Goal: Information Seeking & Learning: Find specific fact

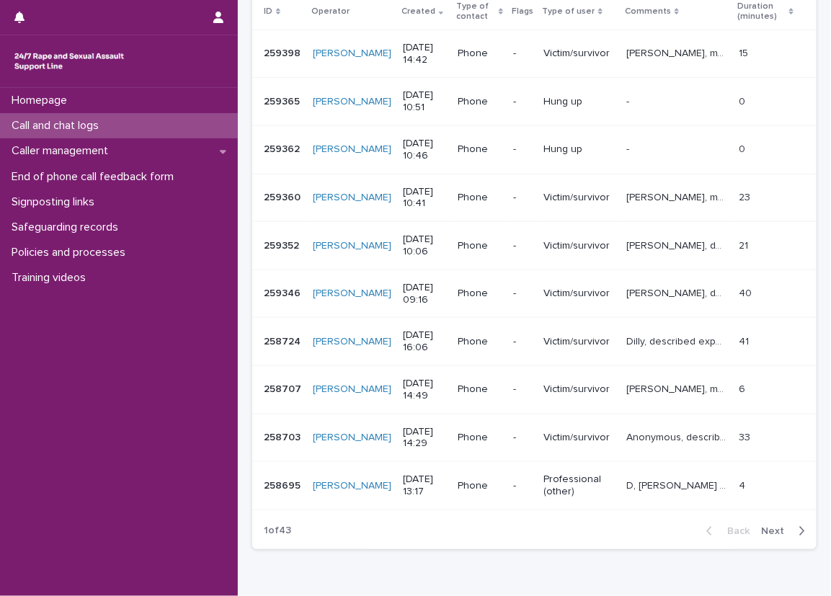
scroll to position [268, 0]
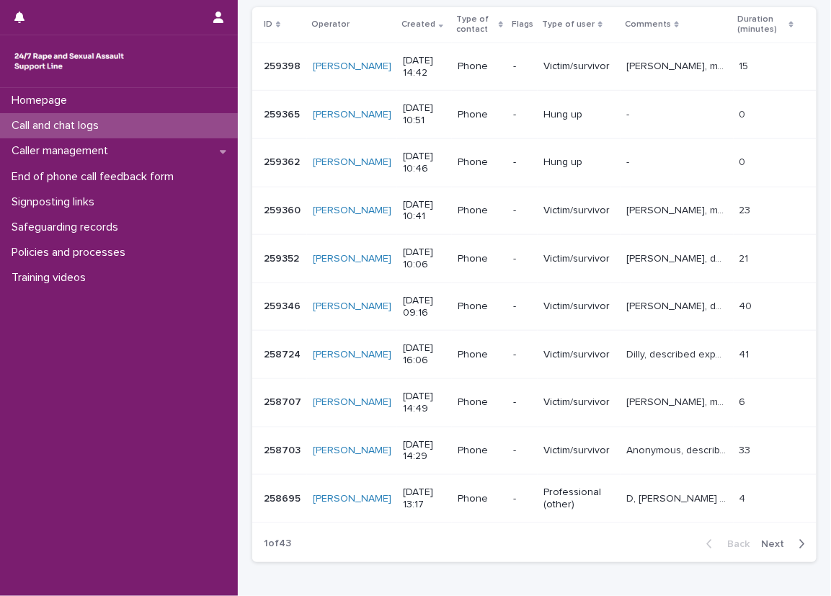
click at [655, 446] on p "Anonymous, described experiences perpetrated by several people and described th…" at bounding box center [678, 449] width 104 height 15
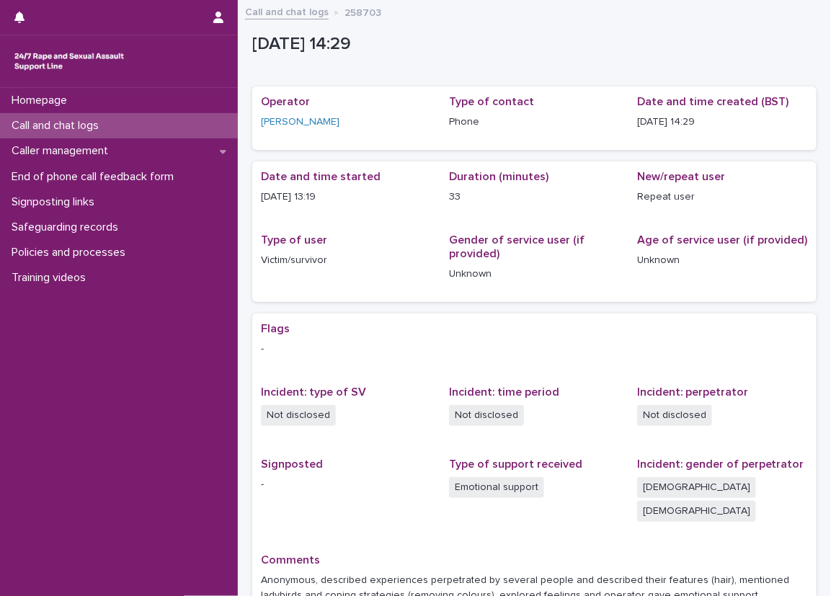
click at [400, 221] on div "Date and time started 12/8/2025 13:19 Duration (minutes) 33 New/repeat user Rep…" at bounding box center [534, 231] width 547 height 123
click at [242, 146] on div "Loading... Saving… Loading... Saving… 2025-08-12 13:29:32+00:00 12/8/2025 14:29…" at bounding box center [534, 358] width 593 height 698
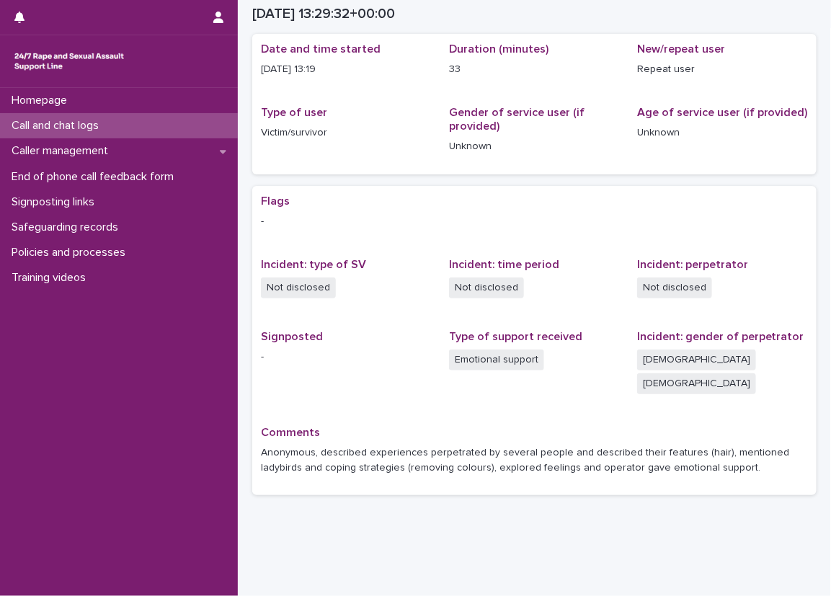
scroll to position [55, 0]
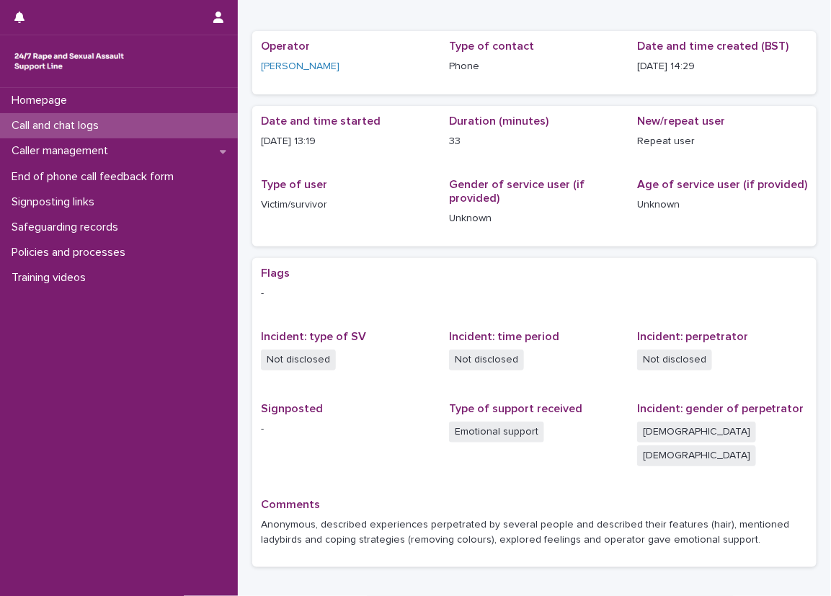
click at [217, 123] on div "Call and chat logs" at bounding box center [119, 125] width 238 height 25
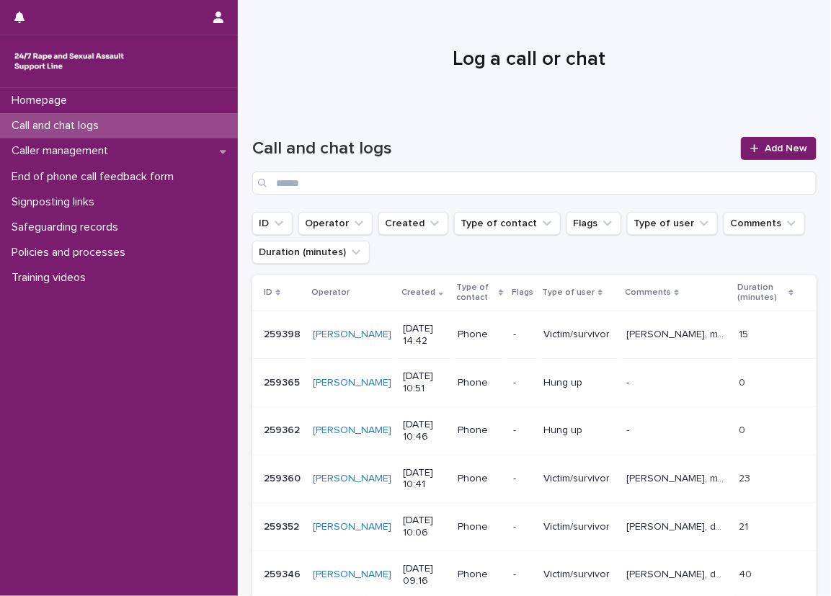
click at [240, 115] on div "Loading... Saving… Loading... Saving… Call and chat logs Add New ID Operator Cr…" at bounding box center [534, 511] width 593 height 806
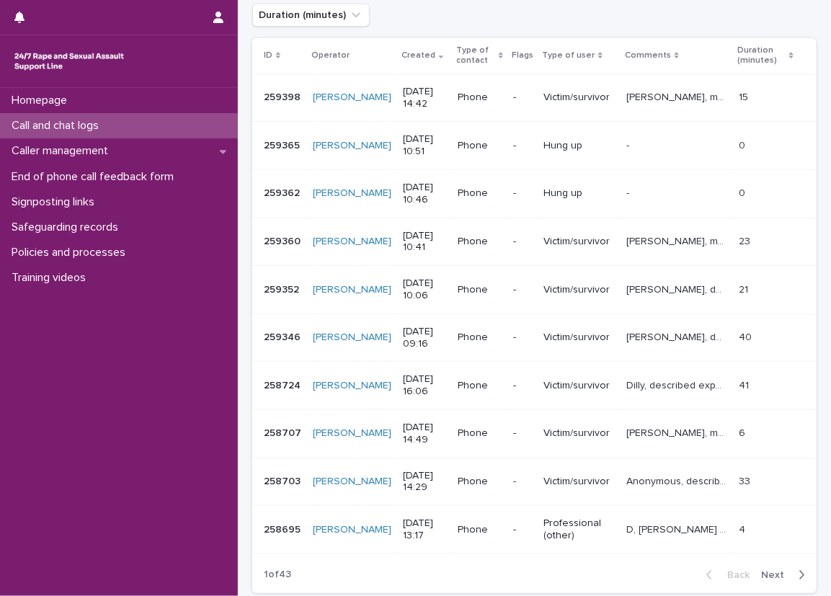
scroll to position [238, 0]
click at [814, 363] on div "Loading... Saving… Loading... Saving… Call and chat logs Add New ID Operator Cr…" at bounding box center [534, 273] width 593 height 806
click at [218, 143] on div "Caller management" at bounding box center [119, 150] width 238 height 25
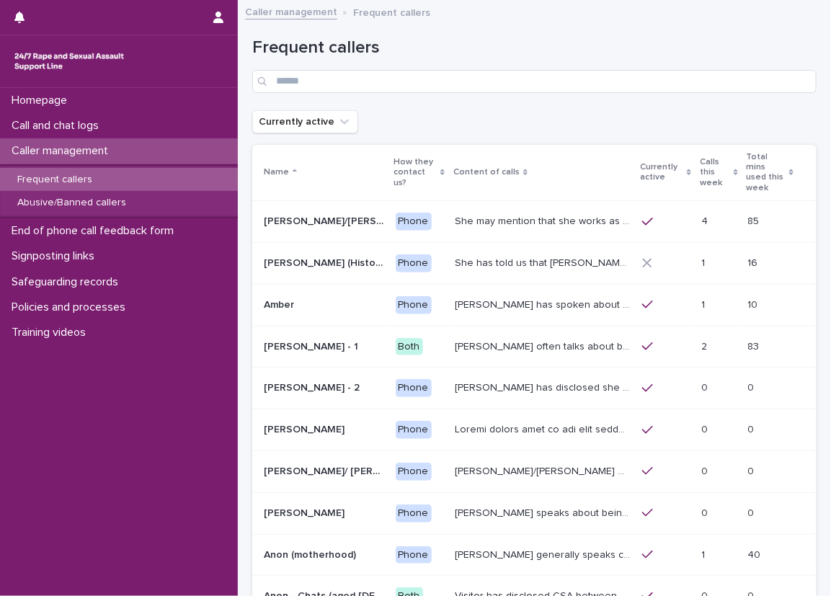
click at [243, 101] on div "Loading... Saving… Loading... Saving… Frequent callers Currently active Name Ho…" at bounding box center [534, 374] width 593 height 731
click at [242, 103] on div "Loading... Saving… Loading... Saving… Frequent callers Currently active Name Ho…" at bounding box center [534, 374] width 593 height 731
click at [120, 135] on div "Call and chat logs" at bounding box center [119, 125] width 238 height 25
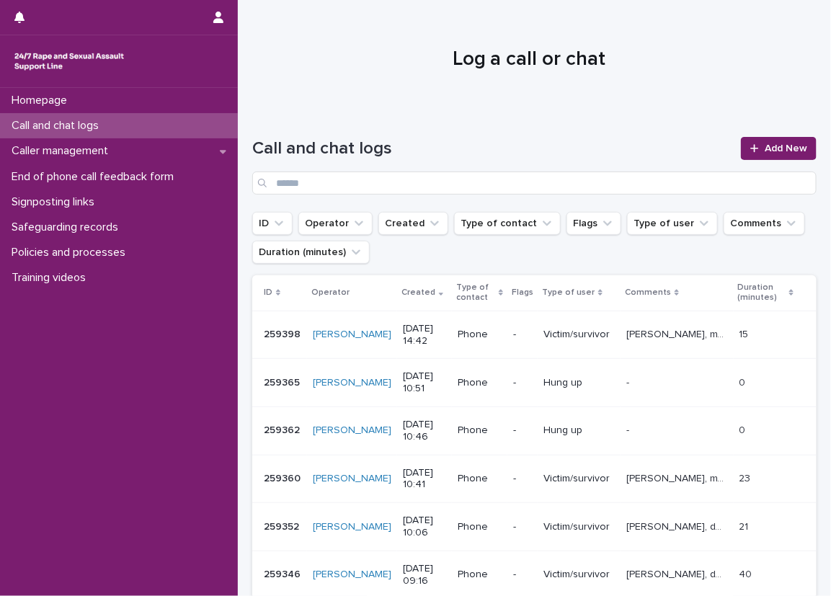
click at [269, 127] on div "Call and chat logs Add New" at bounding box center [534, 160] width 564 height 104
click at [183, 99] on div "Homepage" at bounding box center [119, 100] width 238 height 25
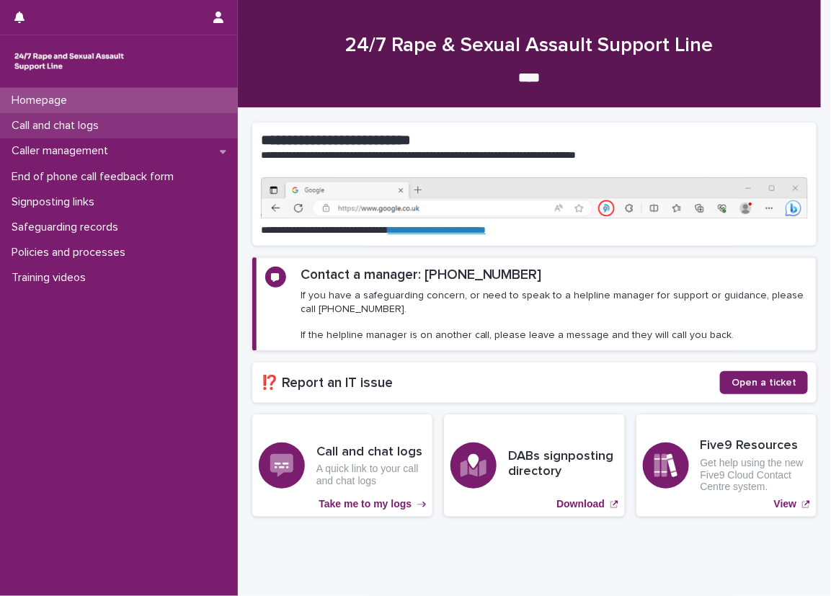
click at [221, 131] on div "Call and chat logs" at bounding box center [119, 125] width 238 height 25
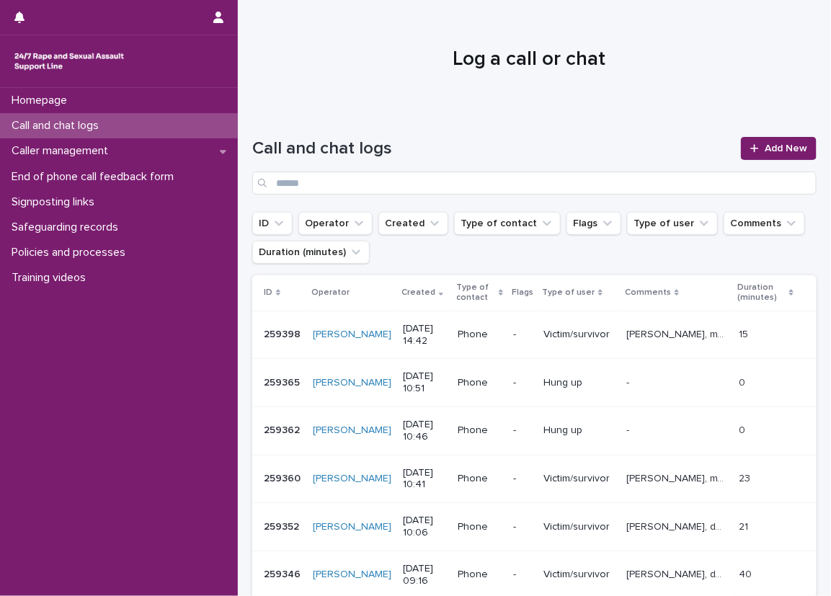
click at [259, 131] on div "Call and chat logs Add New" at bounding box center [534, 160] width 564 height 104
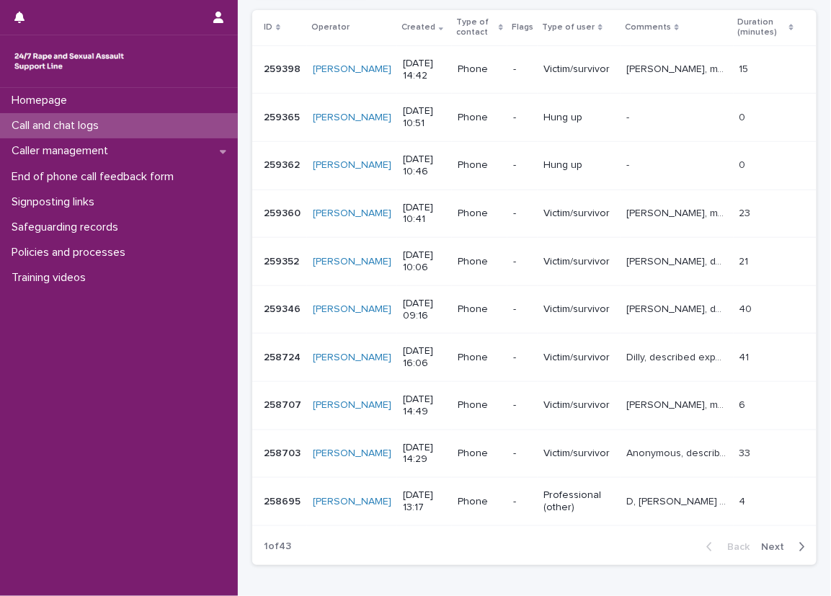
scroll to position [267, 0]
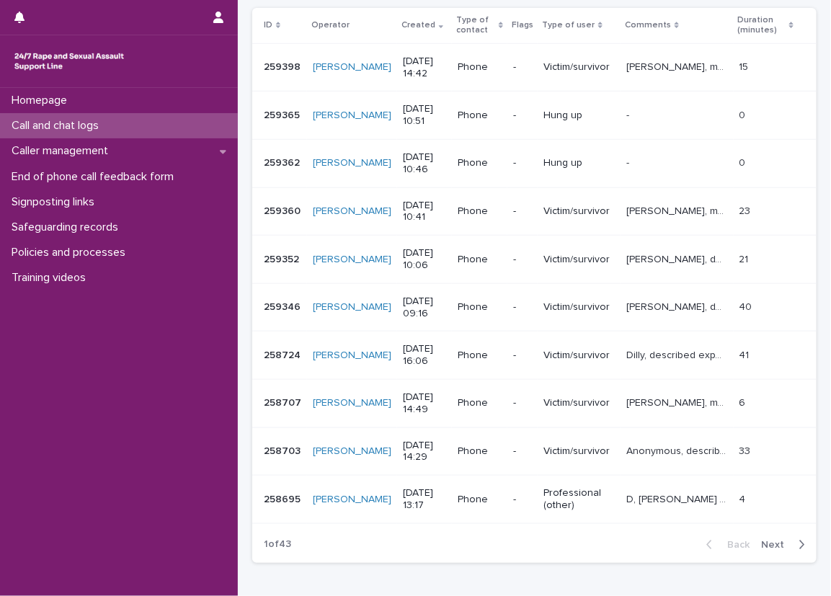
click at [816, 282] on div "Loading... Saving… Loading... Saving… Call and chat logs Add New ID Operator Cr…" at bounding box center [534, 244] width 593 height 806
click at [190, 349] on div "Homepage Call and chat logs Caller management End of phone call feedback form S…" at bounding box center [119, 342] width 238 height 508
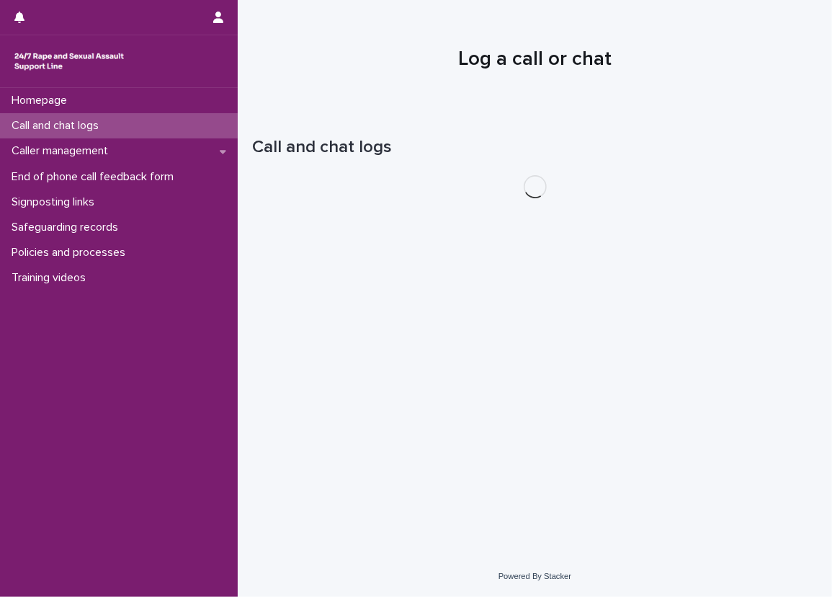
click at [124, 125] on div "Call and chat logs" at bounding box center [119, 125] width 238 height 25
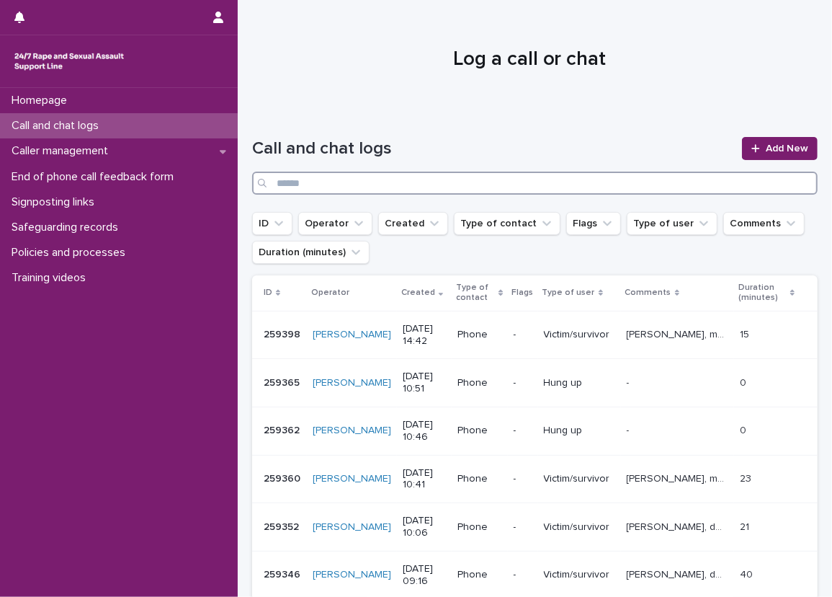
click at [327, 186] on input "Search" at bounding box center [535, 183] width 566 height 23
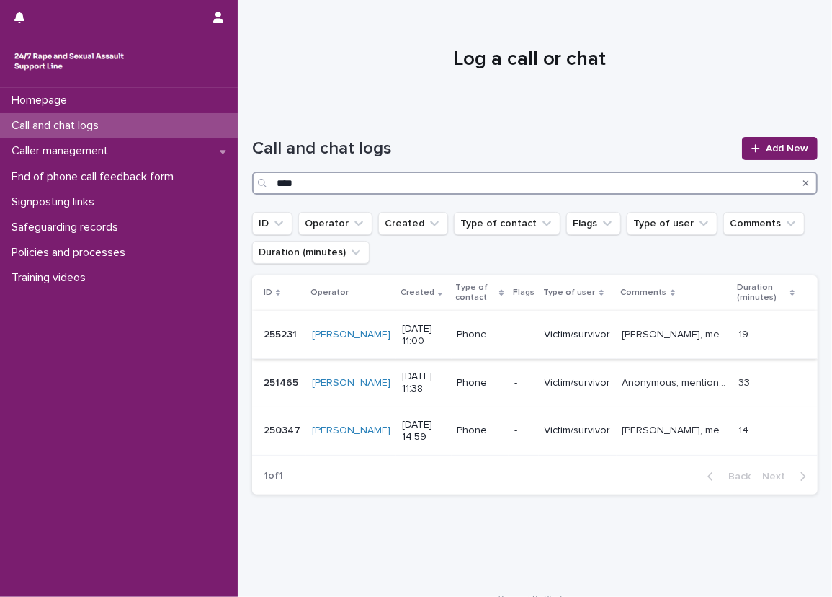
type input "****"
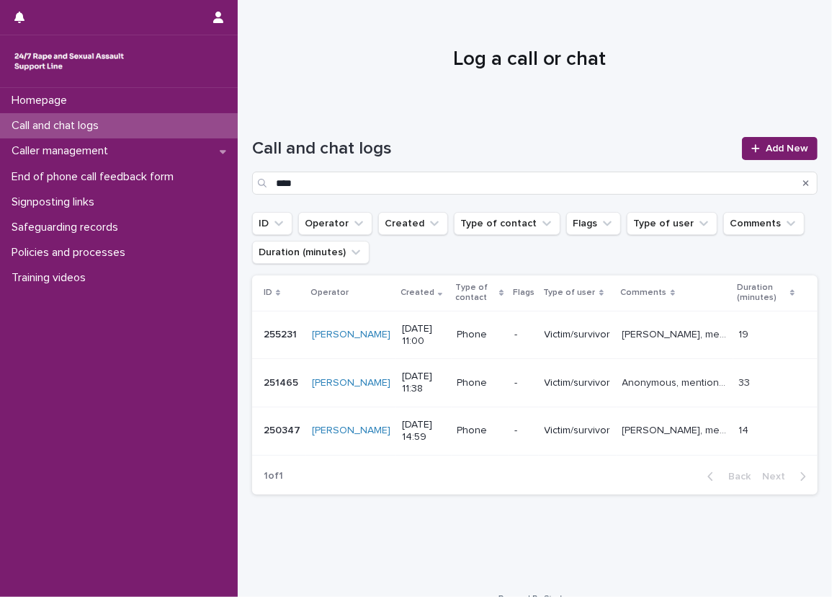
click at [663, 333] on p "[PERSON_NAME], mentioned experiencing sexual violence and explored feelings and…" at bounding box center [677, 333] width 108 height 15
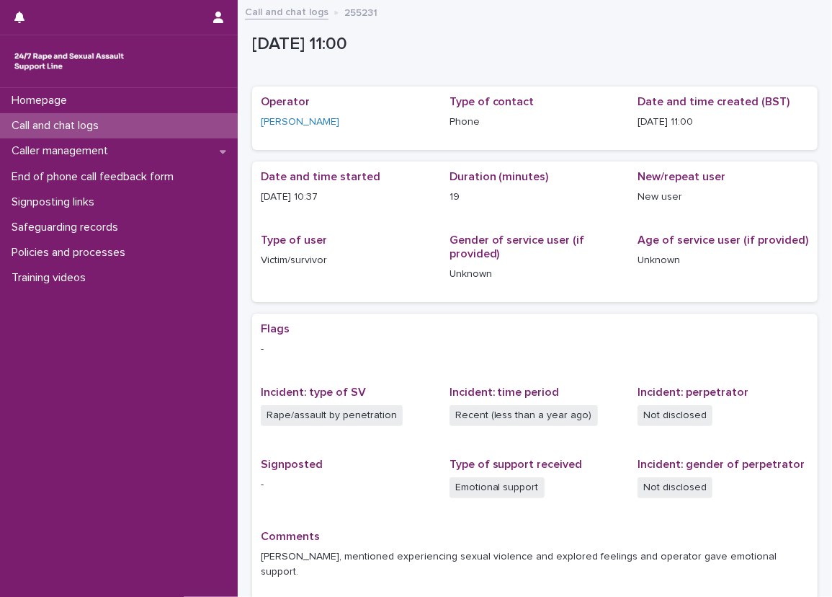
click at [81, 130] on p "Call and chat logs" at bounding box center [58, 126] width 104 height 14
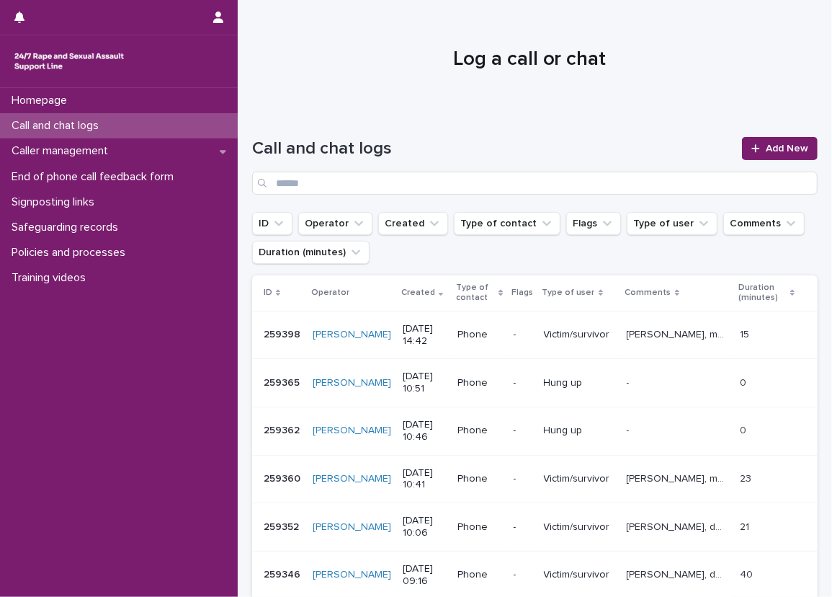
click at [376, 196] on div "Call and chat logs Add New" at bounding box center [535, 160] width 566 height 104
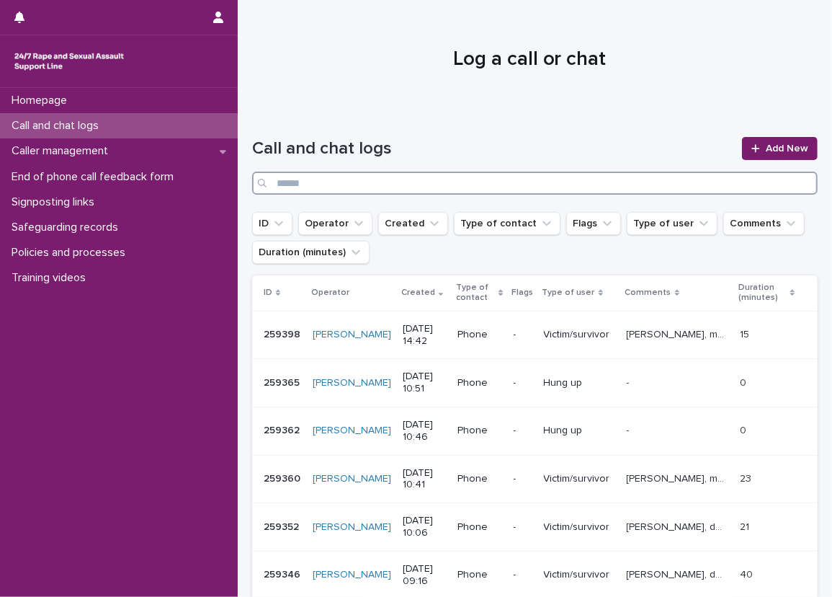
click at [374, 185] on input "Search" at bounding box center [535, 183] width 566 height 23
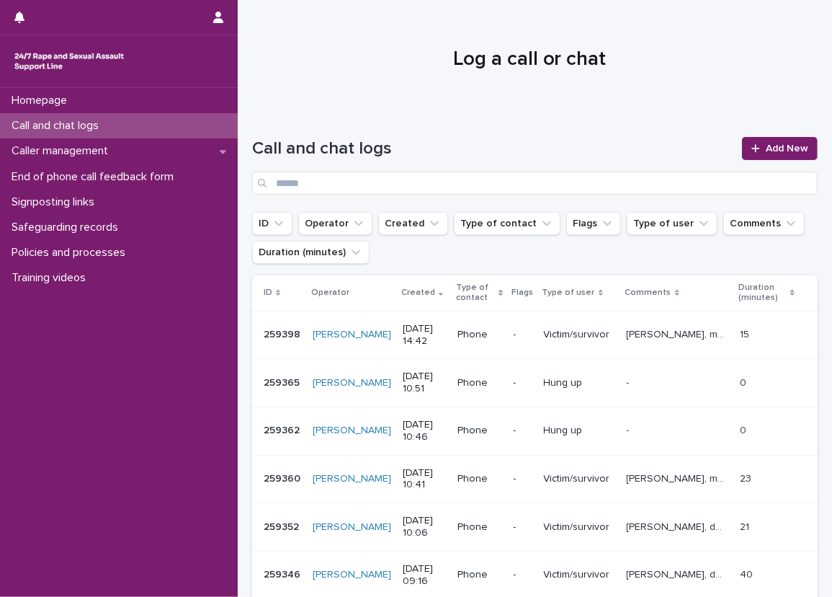
click at [292, 96] on div at bounding box center [530, 53] width 584 height 108
